Goal: Check status: Check status

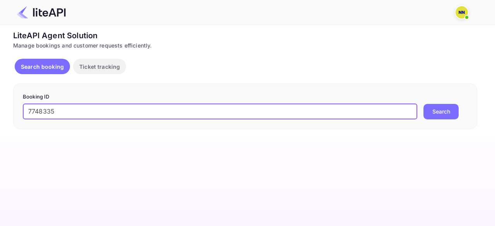
type input "7748335"
click at [424, 104] on button "Search" at bounding box center [441, 111] width 35 height 15
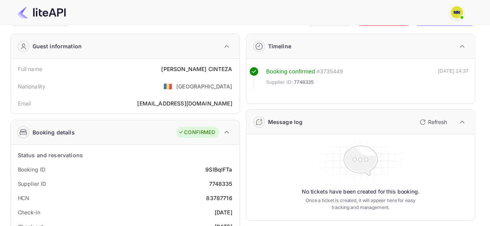
scroll to position [77, 0]
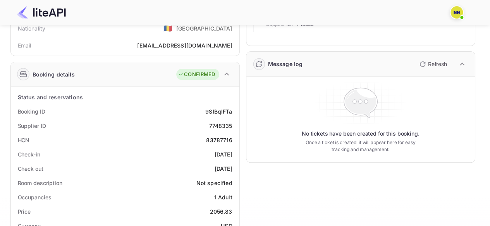
click at [214, 142] on div "83787716" at bounding box center [219, 140] width 26 height 8
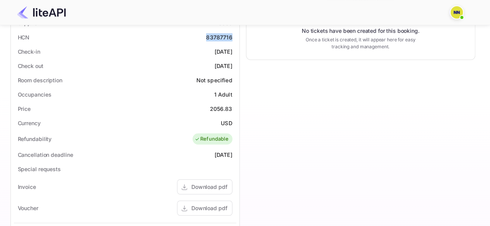
scroll to position [103, 0]
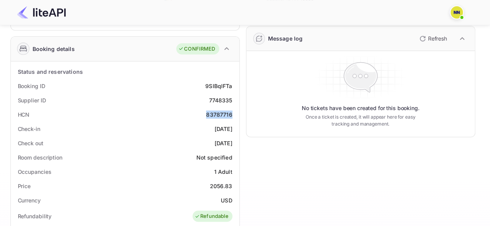
copy div "83787716"
drag, startPoint x: 290, startPoint y: 120, endPoint x: 349, endPoint y: 22, distance: 114.4
drag, startPoint x: 349, startPoint y: 22, endPoint x: 174, endPoint y: 110, distance: 195.9
click at [173, 110] on div "HCN 83787716" at bounding box center [125, 115] width 222 height 14
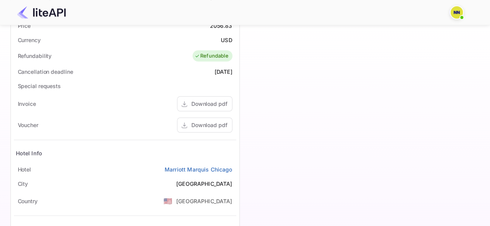
scroll to position [335, 0]
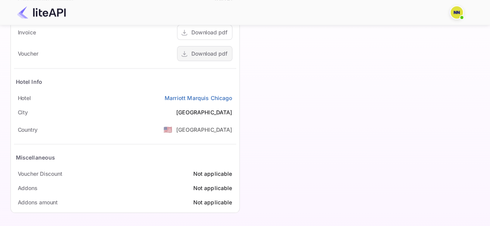
click at [215, 53] on div "Download pdf" at bounding box center [209, 54] width 36 height 8
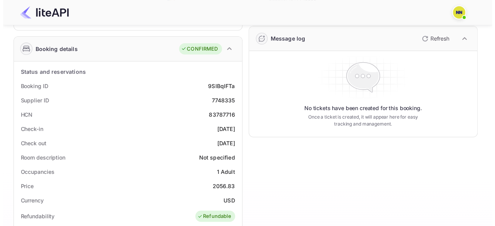
scroll to position [0, 0]
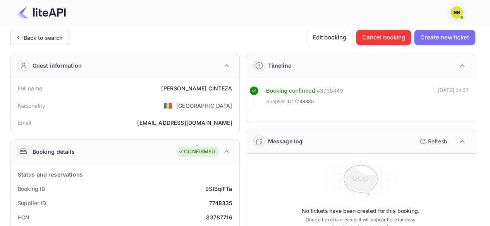
click at [31, 39] on div "Back to search" at bounding box center [43, 38] width 39 height 8
